Goal: Information Seeking & Learning: Understand process/instructions

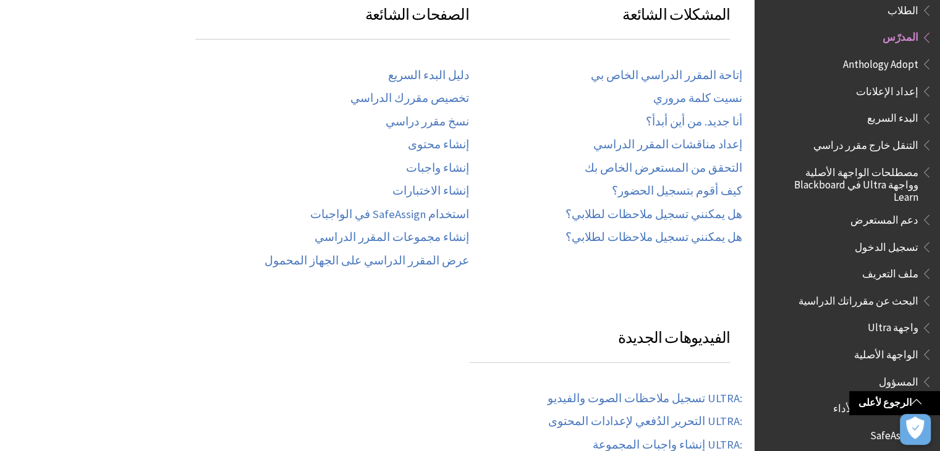
scroll to position [246, 0]
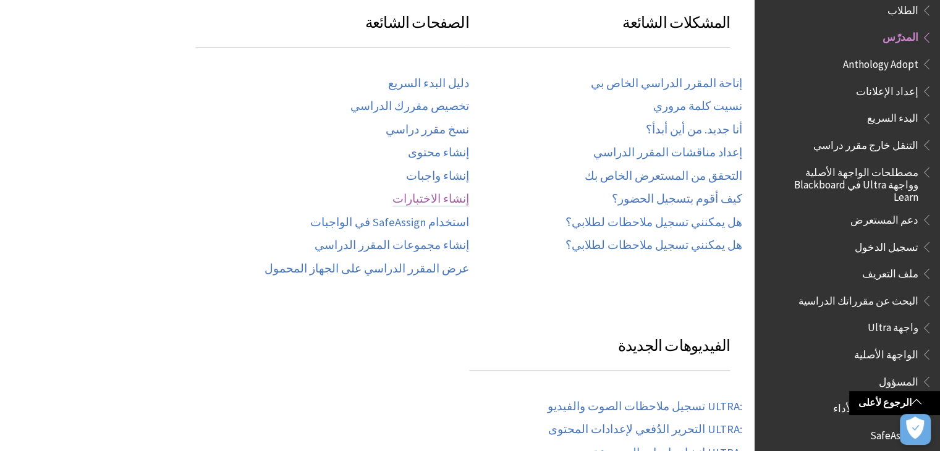
click at [449, 195] on link "إنشاء الاختبارات" at bounding box center [430, 199] width 77 height 14
click at [449, 196] on link "إنشاء الاختبارات" at bounding box center [430, 199] width 77 height 14
click at [452, 172] on link "إنشاء واجبات" at bounding box center [437, 176] width 63 height 14
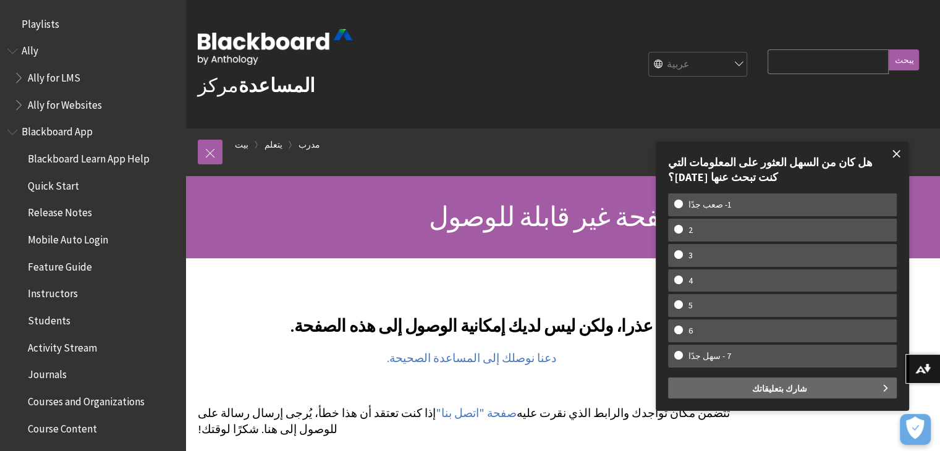
click at [899, 151] on span at bounding box center [896, 154] width 26 height 26
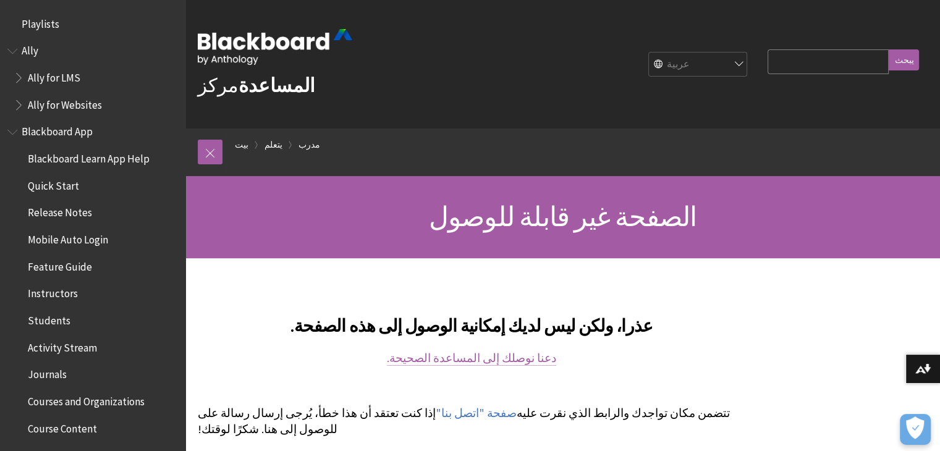
click at [494, 357] on font "دعنا نوصلك إلى المساعدة الصحيحة." at bounding box center [471, 358] width 169 height 14
